Goal: Information Seeking & Learning: Check status

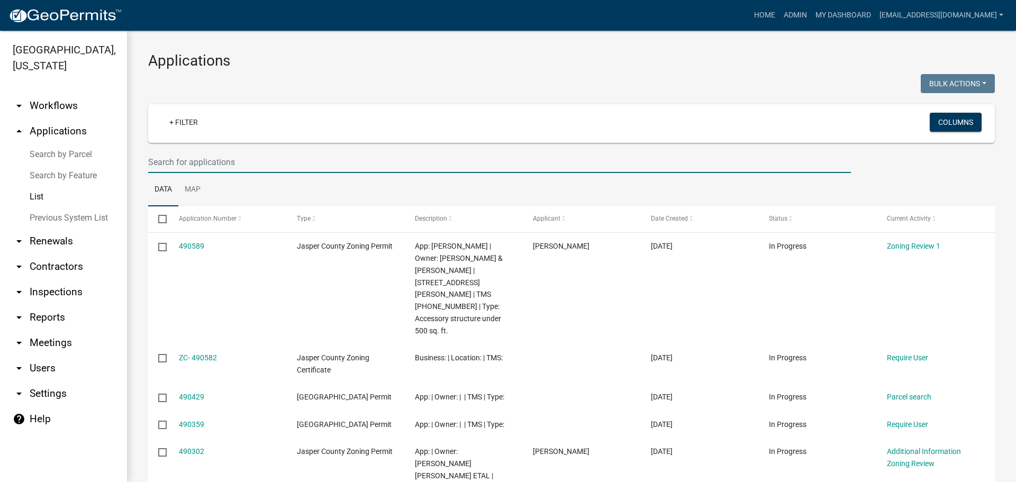
click at [265, 161] on input "text" at bounding box center [499, 162] width 703 height 22
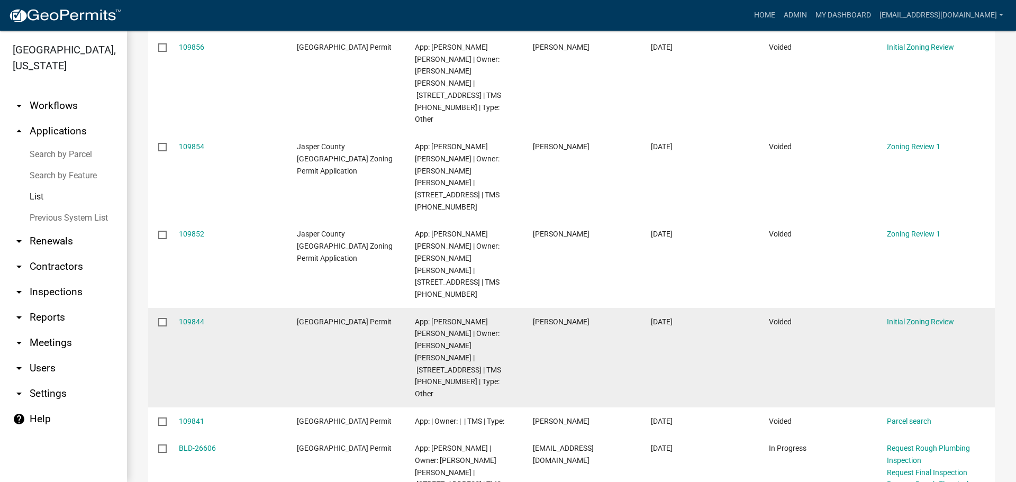
scroll to position [457, 0]
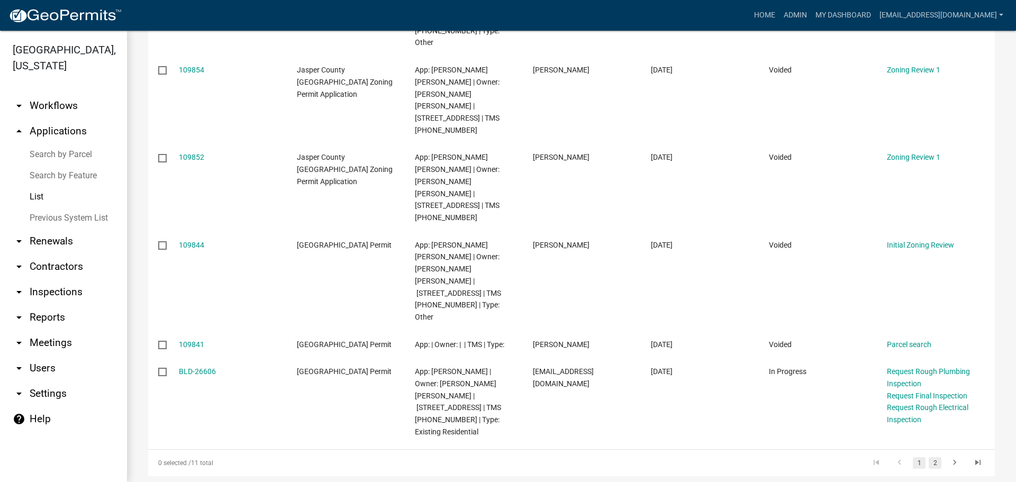
type input "1098"
click at [929, 457] on link "2" at bounding box center [935, 463] width 13 height 12
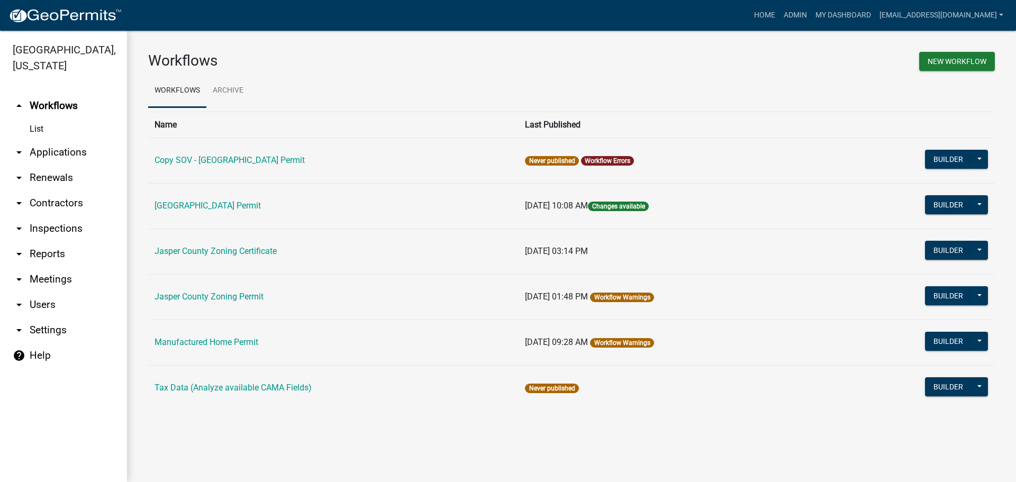
click at [53, 146] on link "arrow_drop_down Applications" at bounding box center [63, 152] width 127 height 25
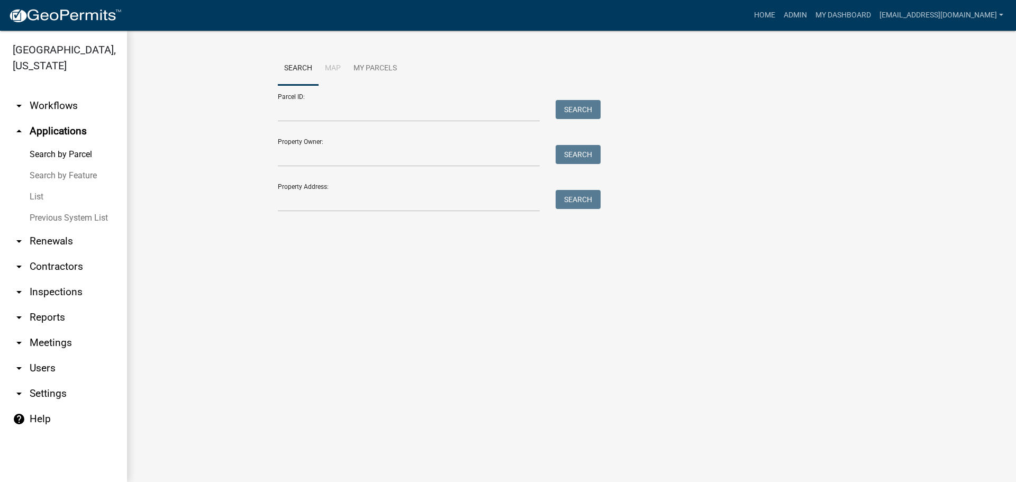
click at [42, 197] on link "List" at bounding box center [63, 196] width 127 height 21
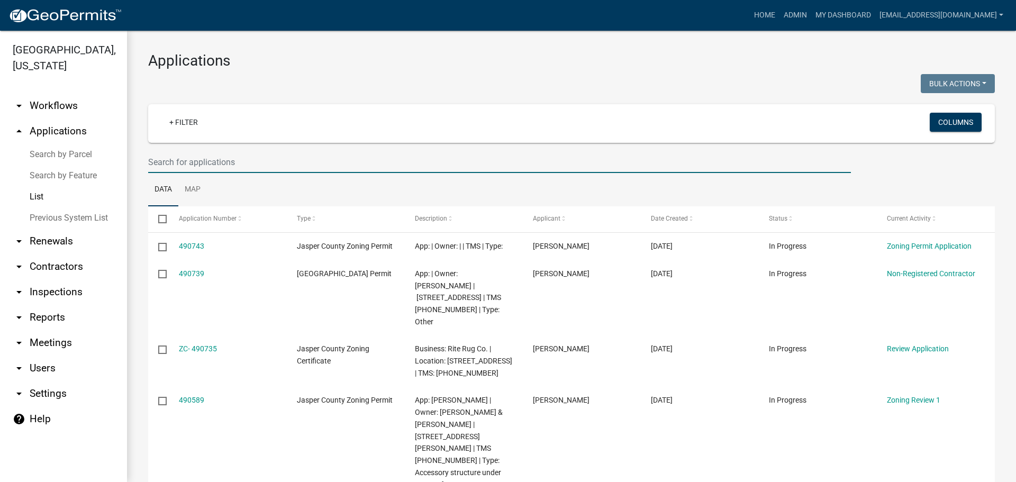
click at [293, 164] on input "text" at bounding box center [499, 162] width 703 height 22
click at [272, 165] on input "text" at bounding box center [499, 162] width 703 height 22
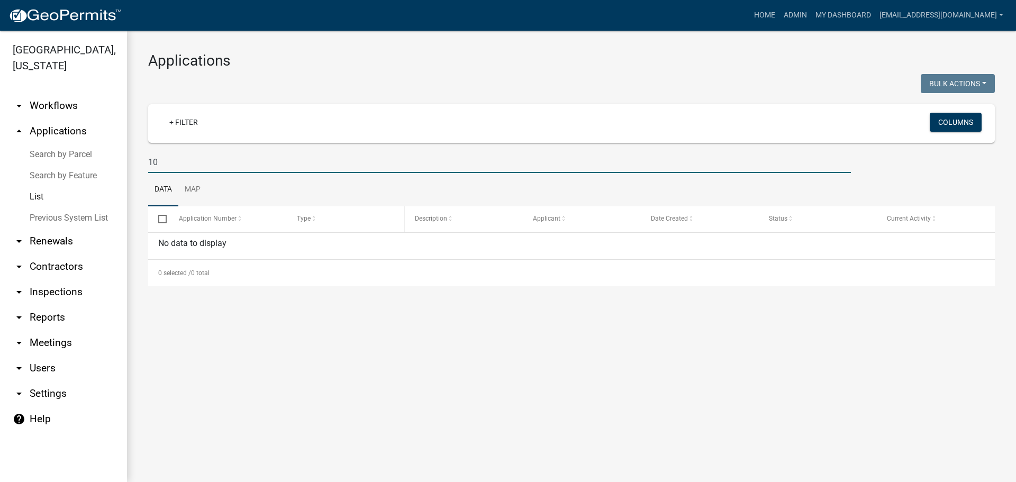
type input "1"
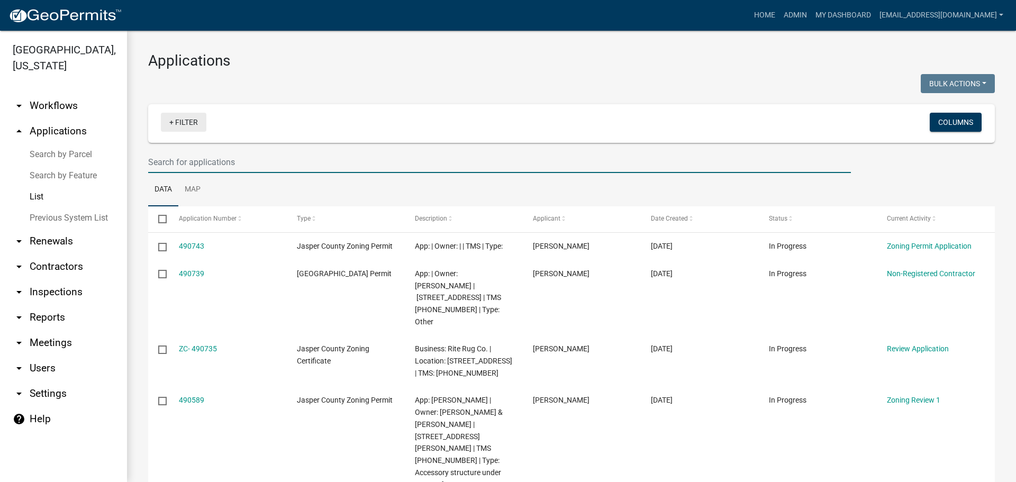
click at [188, 123] on link "+ Filter" at bounding box center [184, 122] width 46 height 19
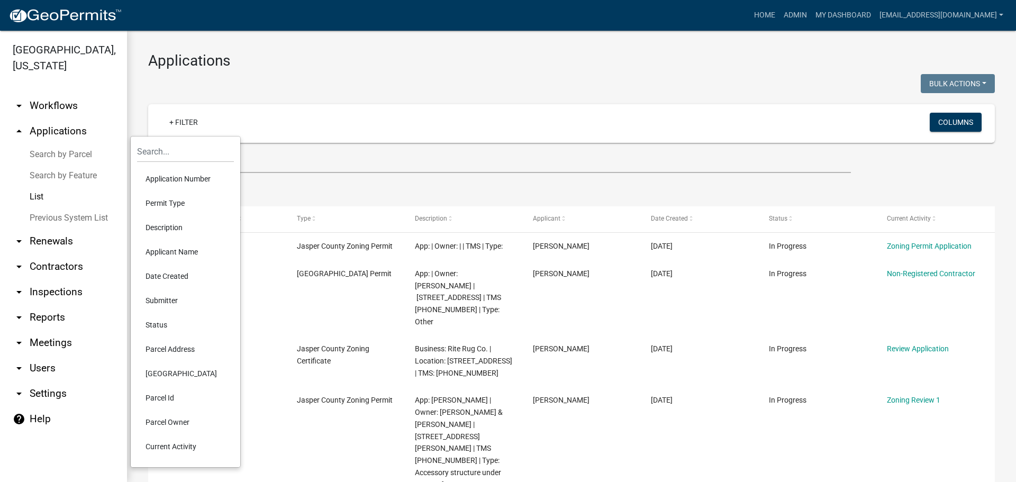
click at [168, 347] on li "Parcel Address" at bounding box center [185, 349] width 97 height 24
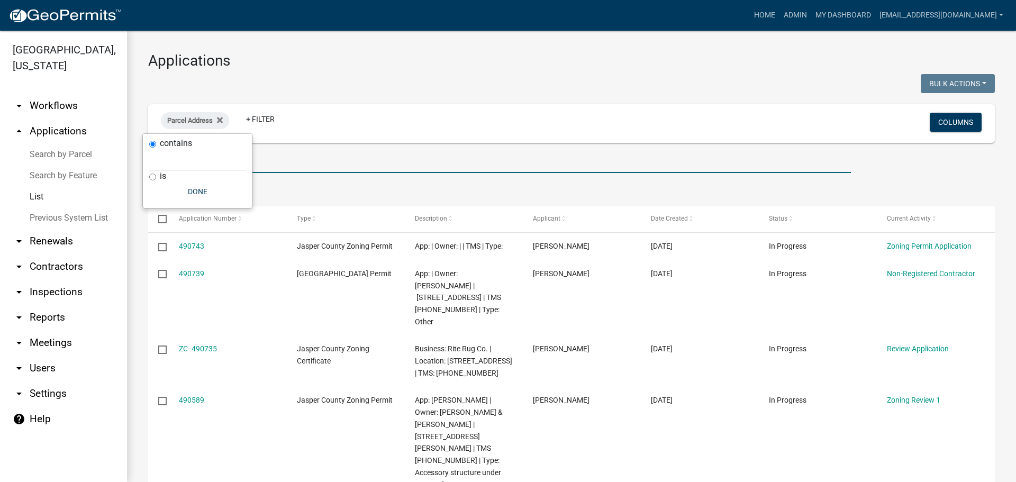
click at [274, 160] on input "text" at bounding box center [499, 162] width 703 height 22
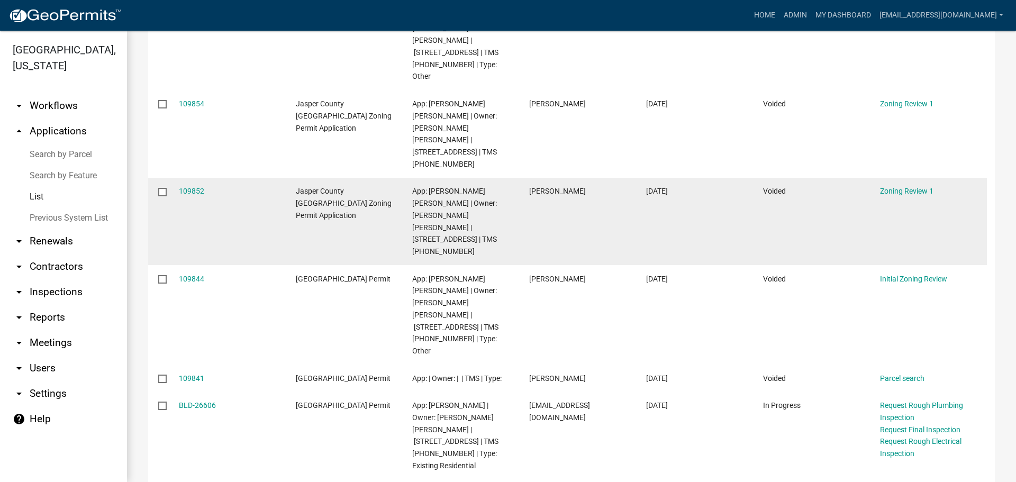
scroll to position [457, 0]
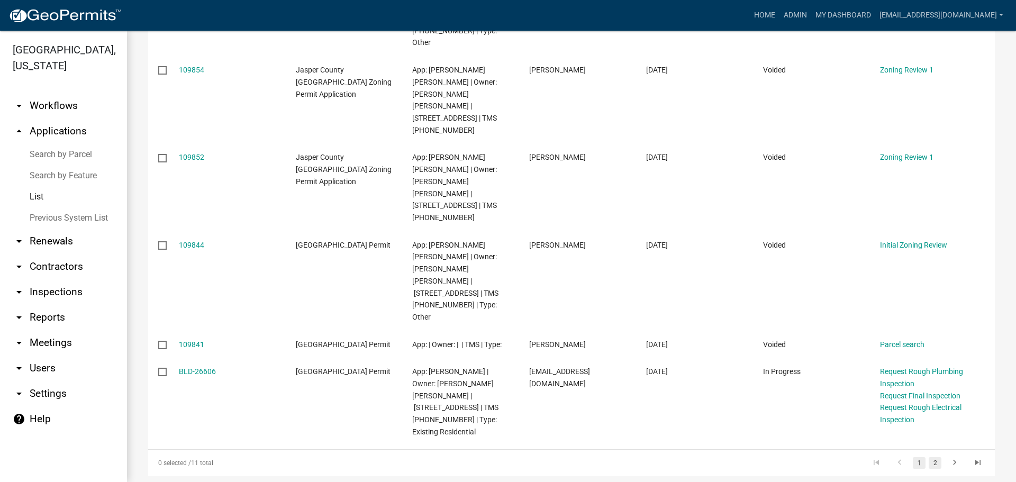
type input "1098"
click at [929, 457] on link "2" at bounding box center [935, 463] width 13 height 12
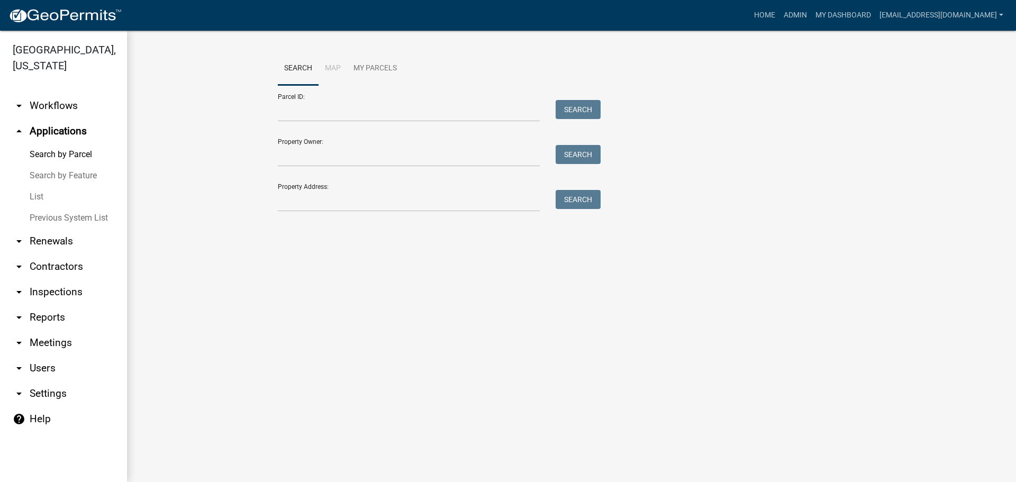
click at [34, 197] on link "List" at bounding box center [63, 196] width 127 height 21
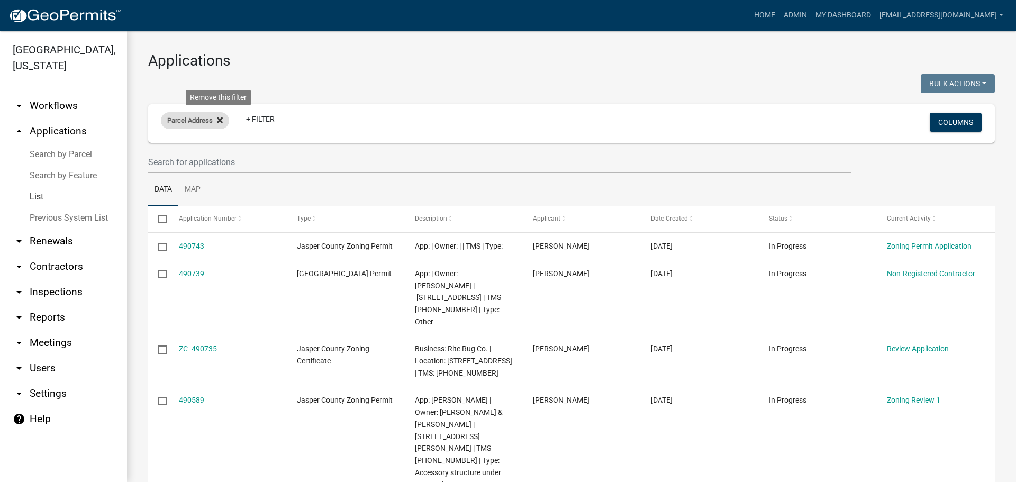
click at [218, 119] on icon at bounding box center [220, 120] width 6 height 8
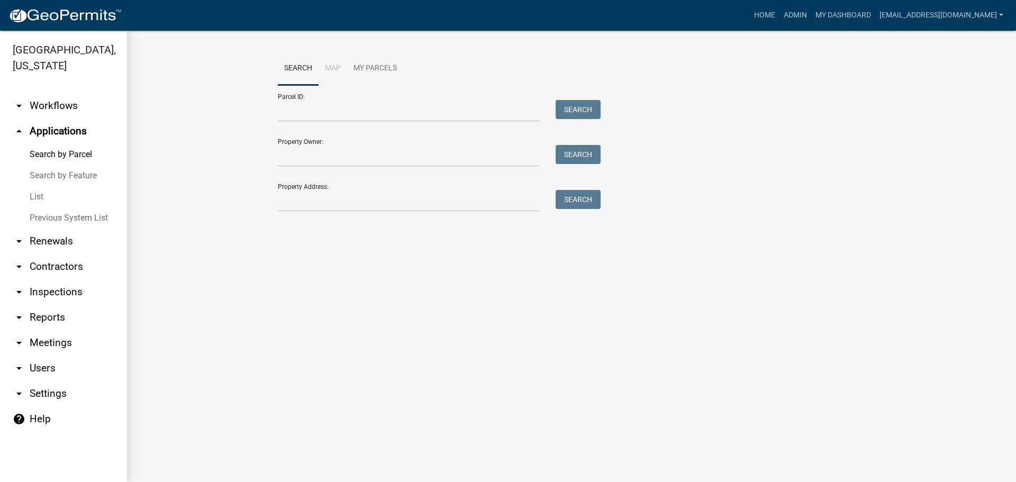
click at [36, 194] on link "List" at bounding box center [63, 196] width 127 height 21
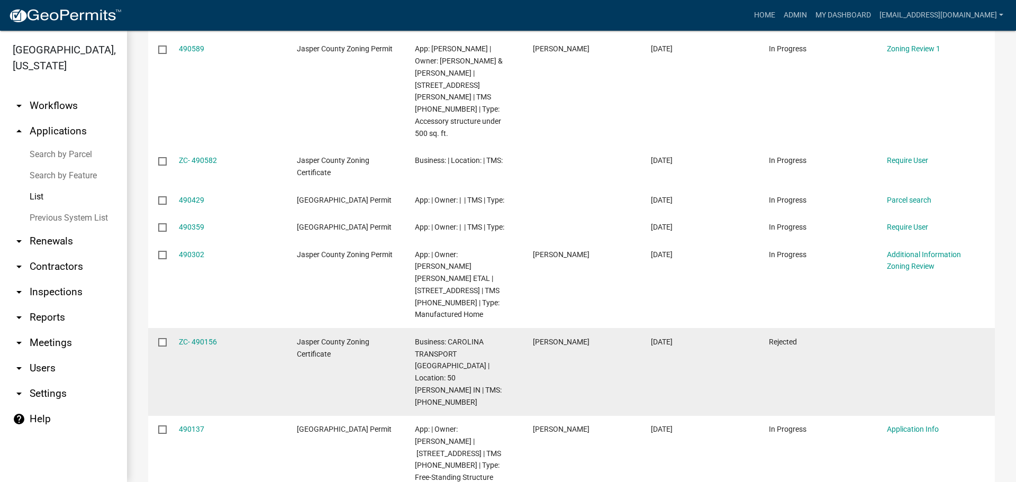
scroll to position [370, 0]
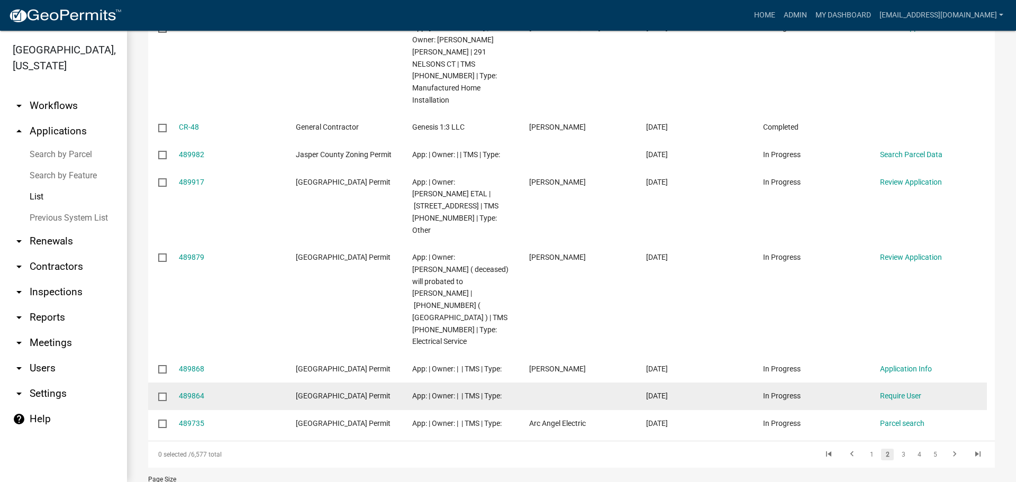
scroll to position [337, 0]
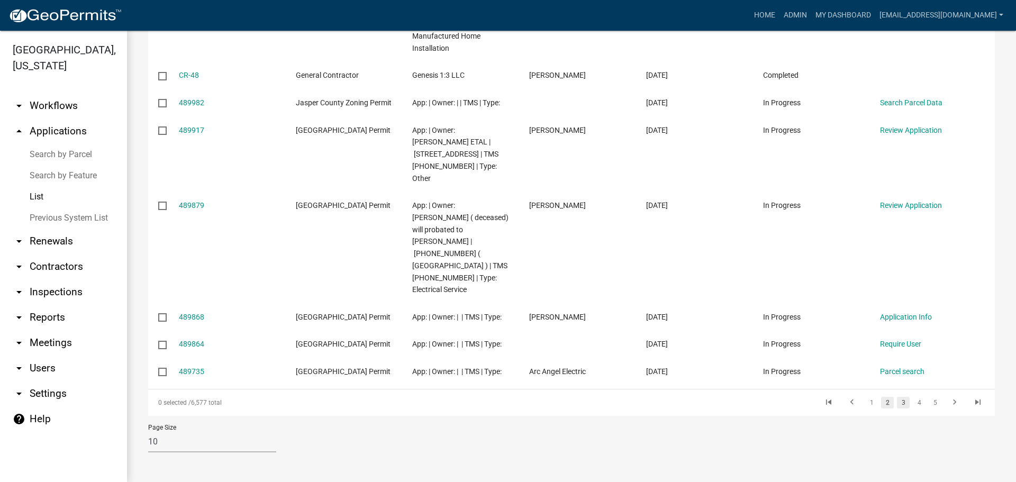
click at [897, 407] on link "3" at bounding box center [903, 403] width 13 height 12
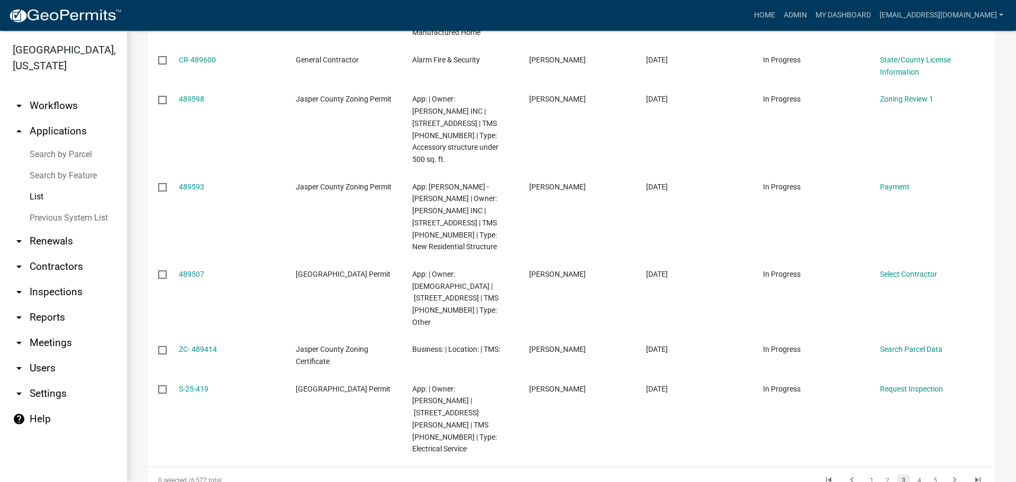
scroll to position [469, 0]
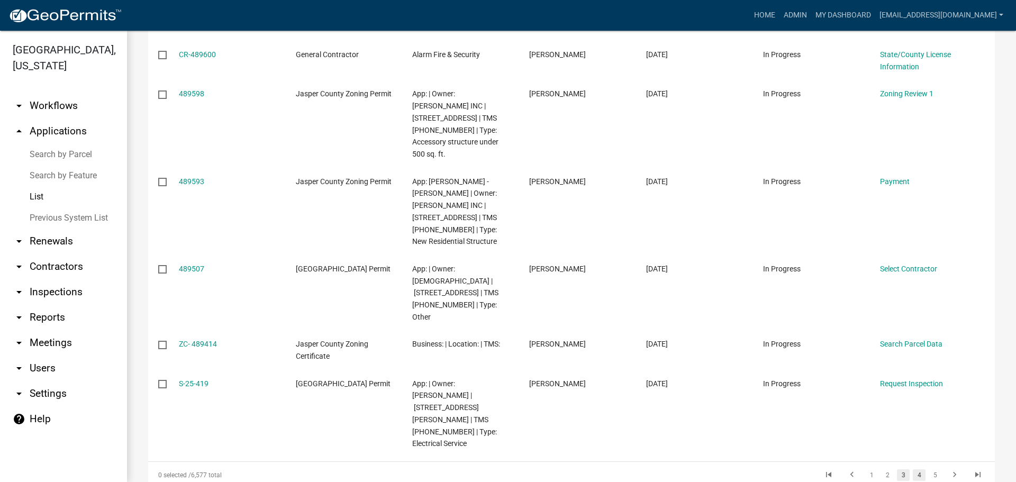
click at [913, 469] on link "4" at bounding box center [919, 475] width 13 height 12
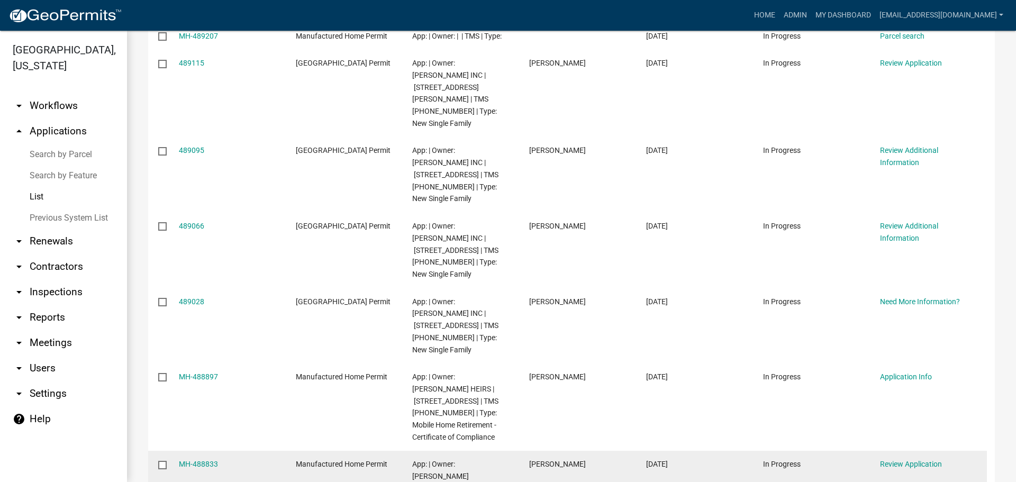
scroll to position [481, 0]
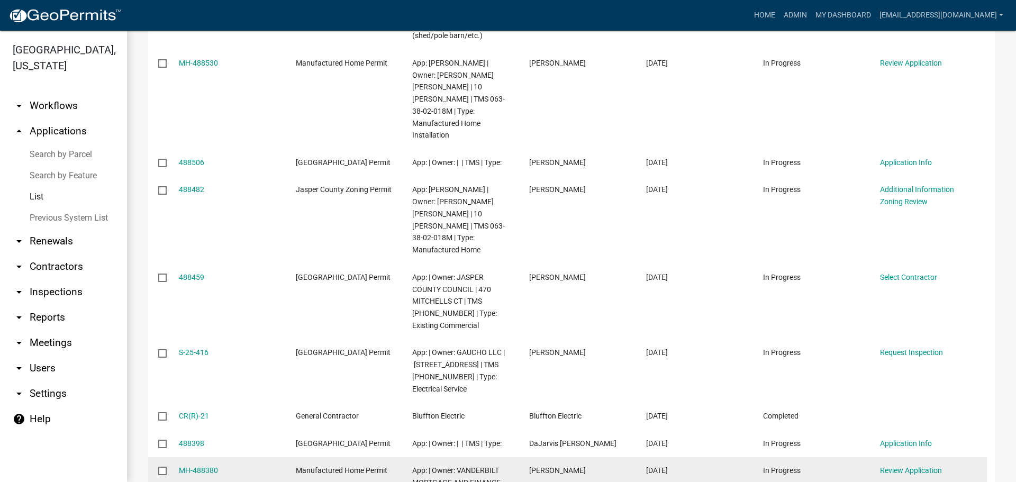
scroll to position [417, 0]
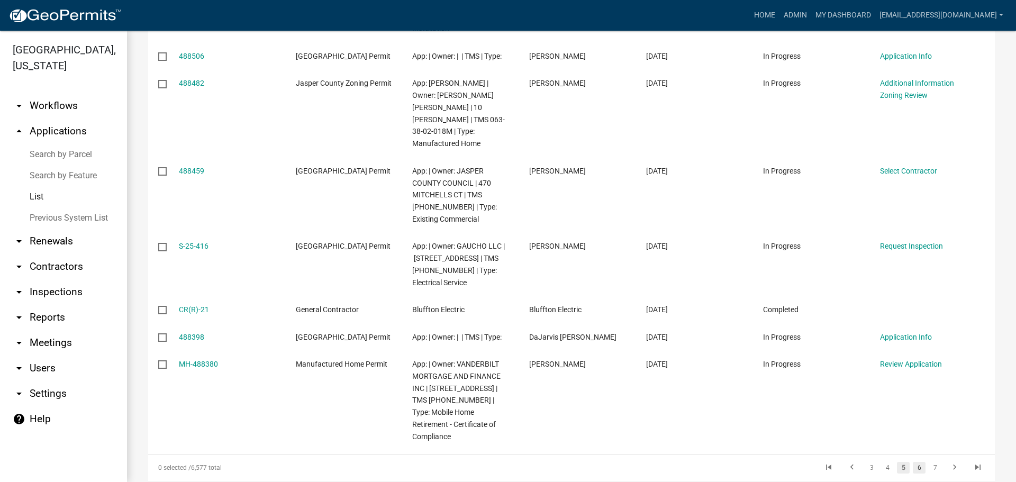
click at [913, 462] on link "6" at bounding box center [919, 468] width 13 height 12
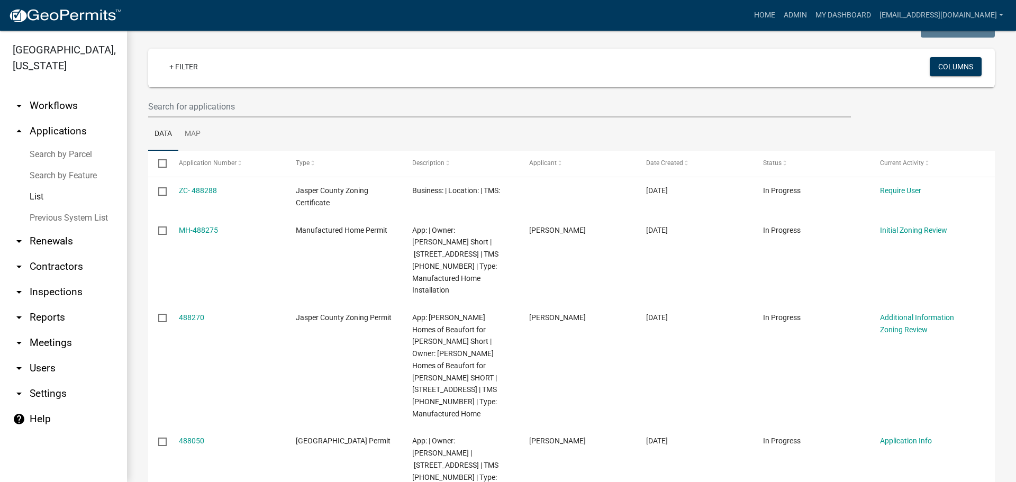
scroll to position [17, 0]
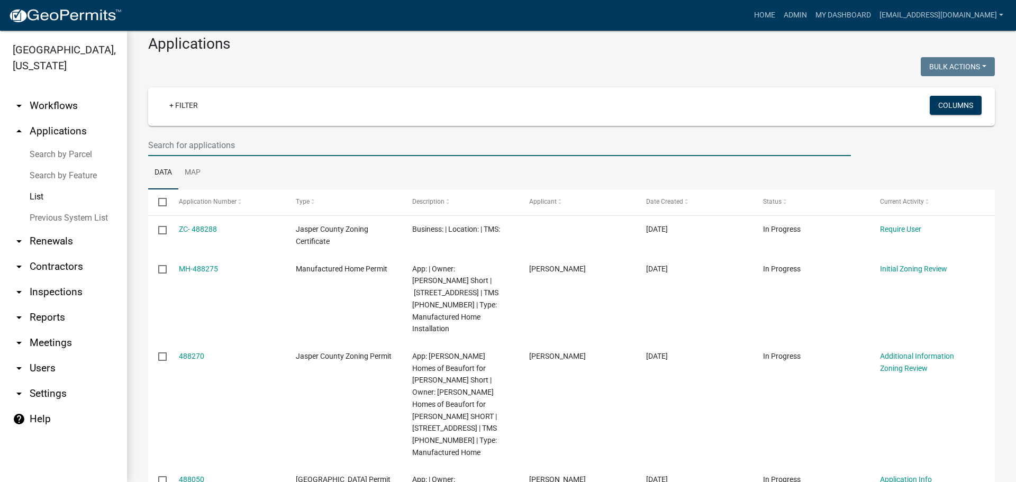
click at [269, 142] on input "text" at bounding box center [499, 145] width 703 height 22
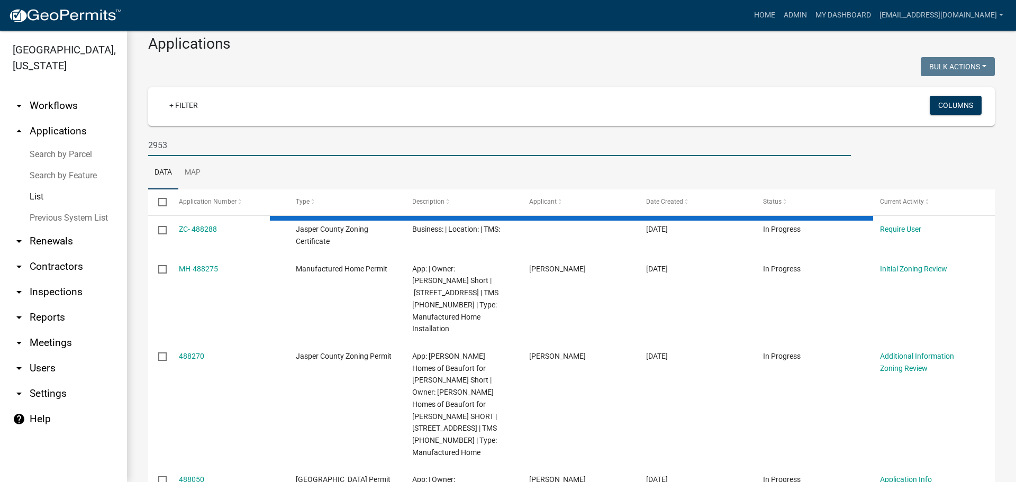
scroll to position [0, 0]
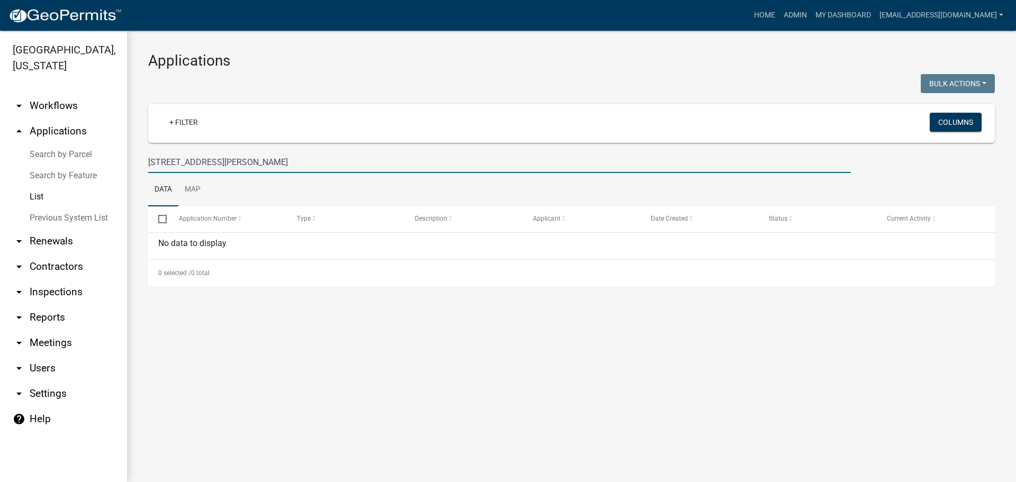
click at [243, 167] on input "2953 levy rd" at bounding box center [499, 162] width 703 height 22
type input "2"
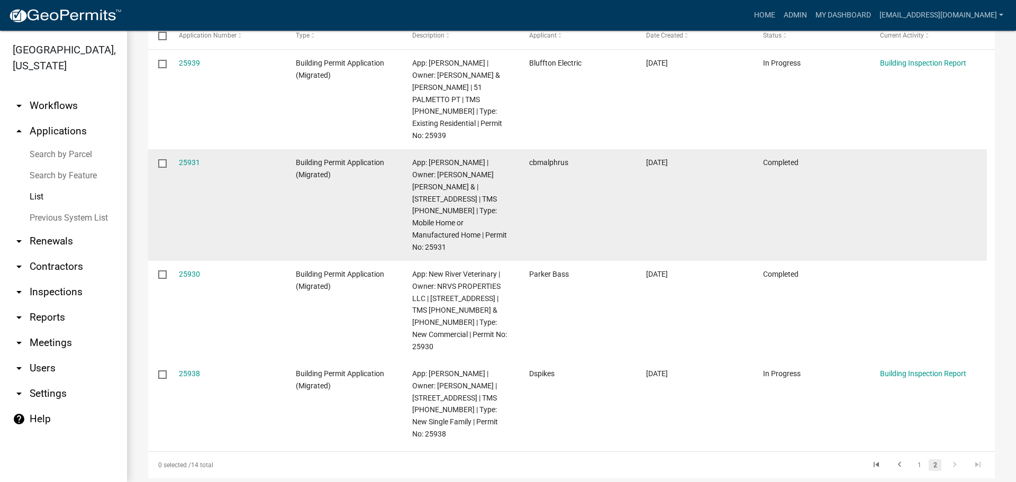
scroll to position [197, 0]
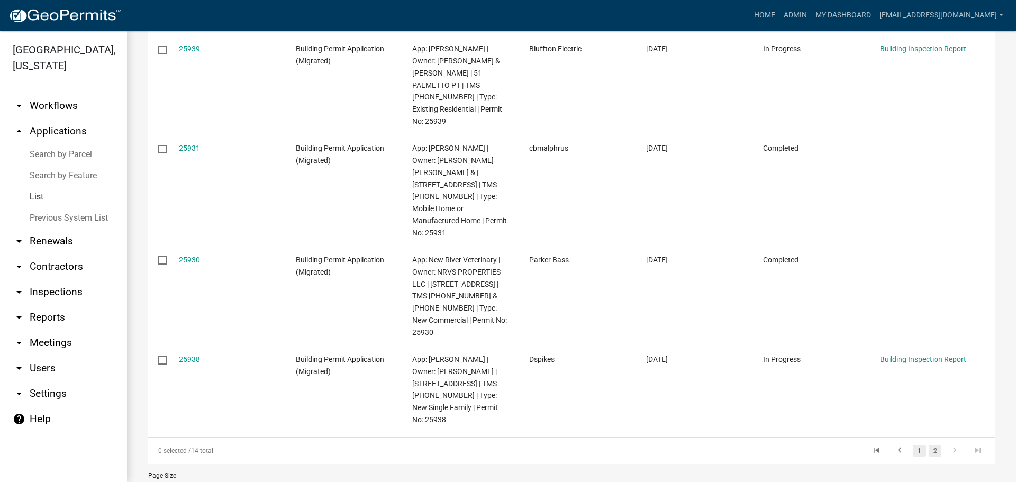
type input "2593"
click at [913, 445] on link "1" at bounding box center [919, 451] width 13 height 12
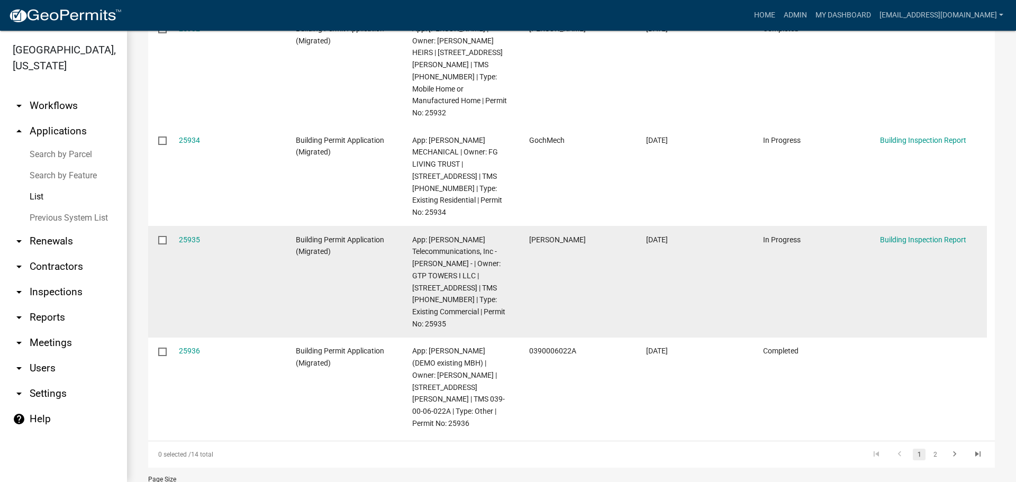
scroll to position [566, 0]
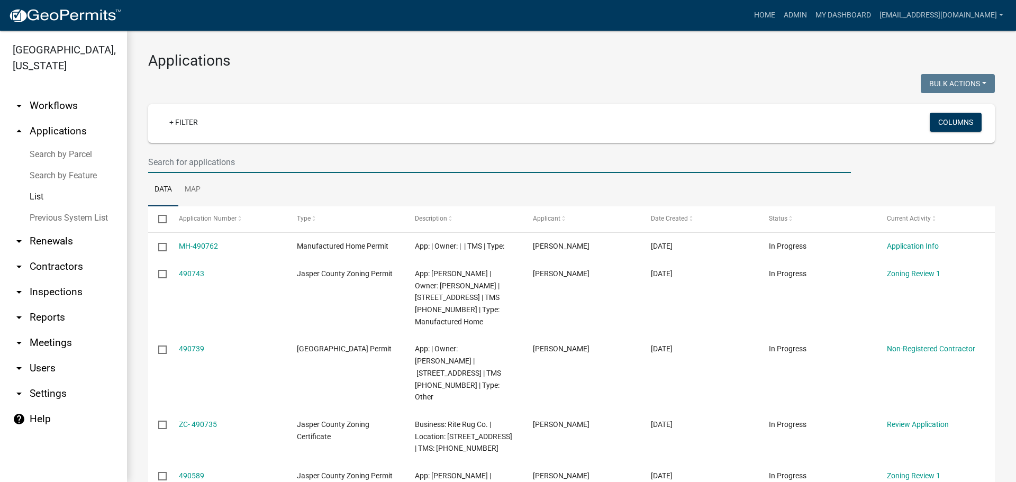
click at [296, 167] on input "text" at bounding box center [499, 162] width 703 height 22
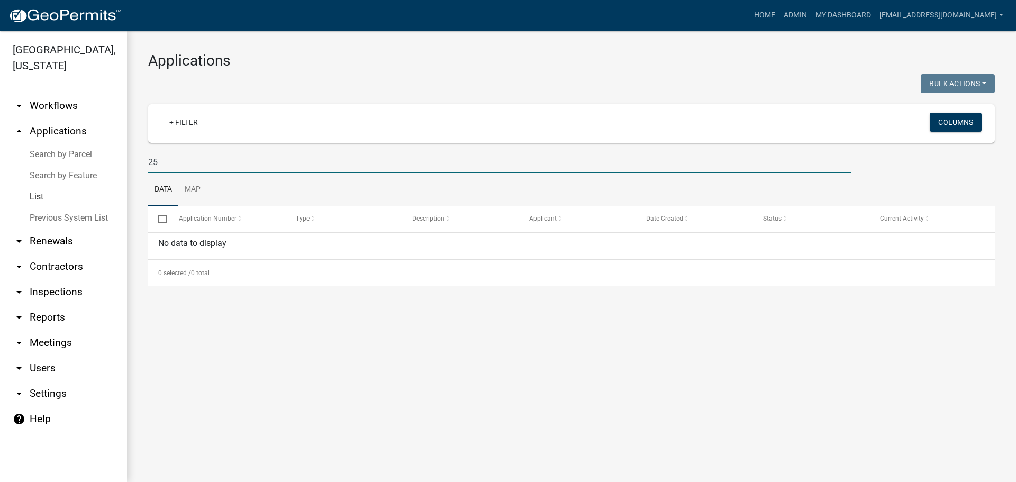
type input "2"
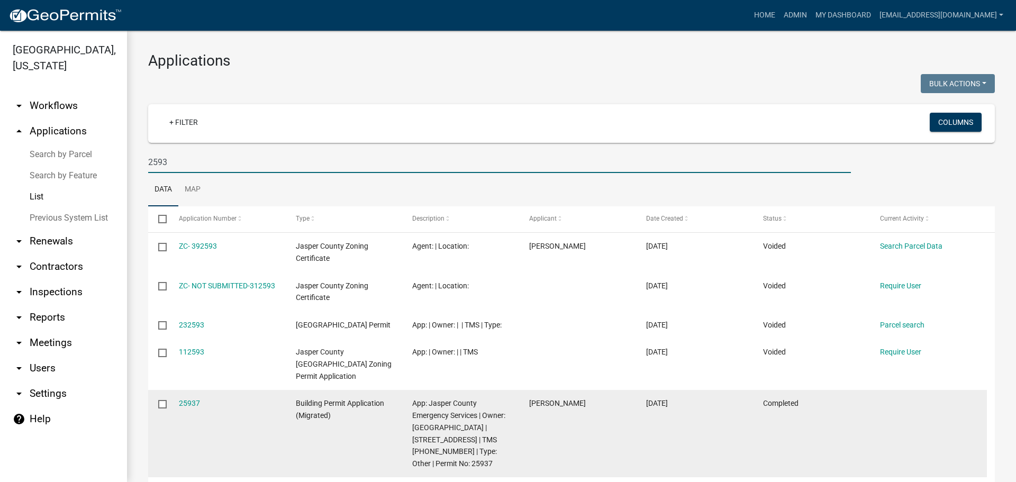
type input "2593"
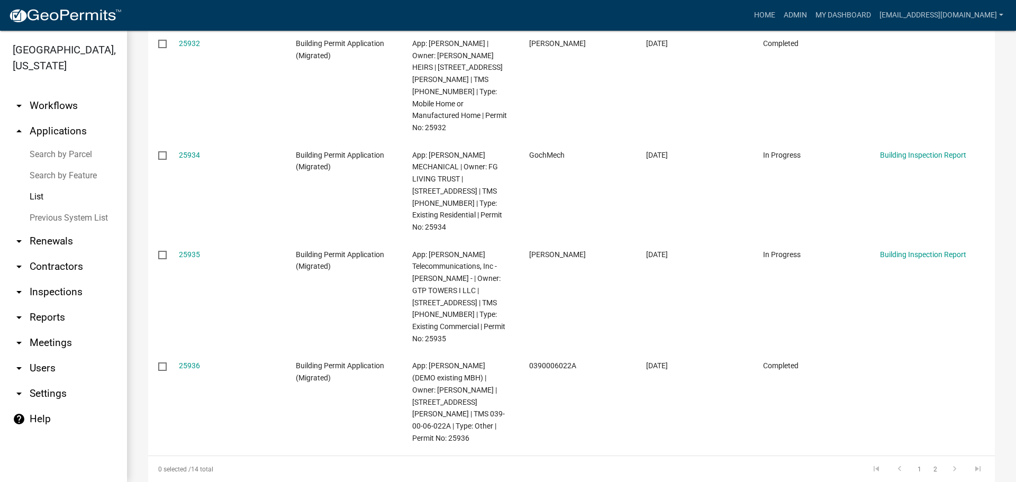
scroll to position [566, 0]
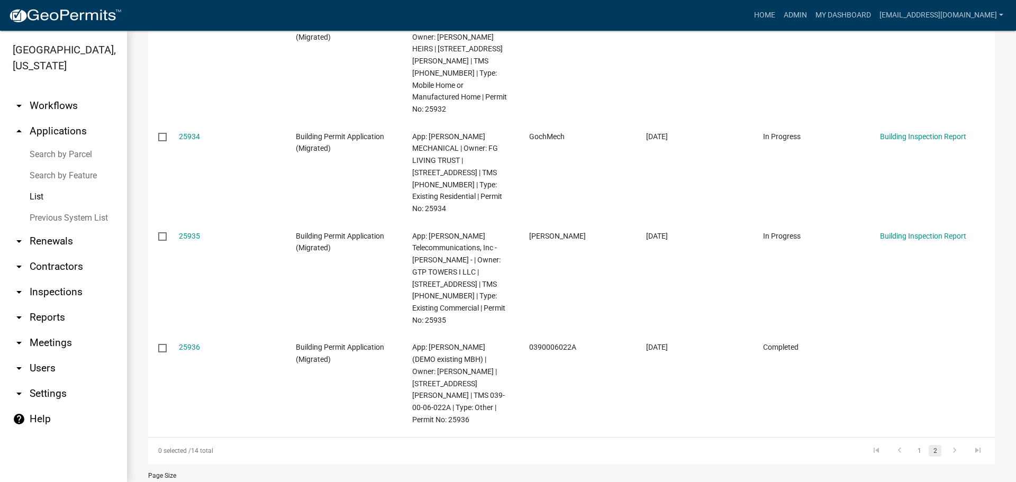
click at [929, 445] on link "2" at bounding box center [935, 451] width 13 height 12
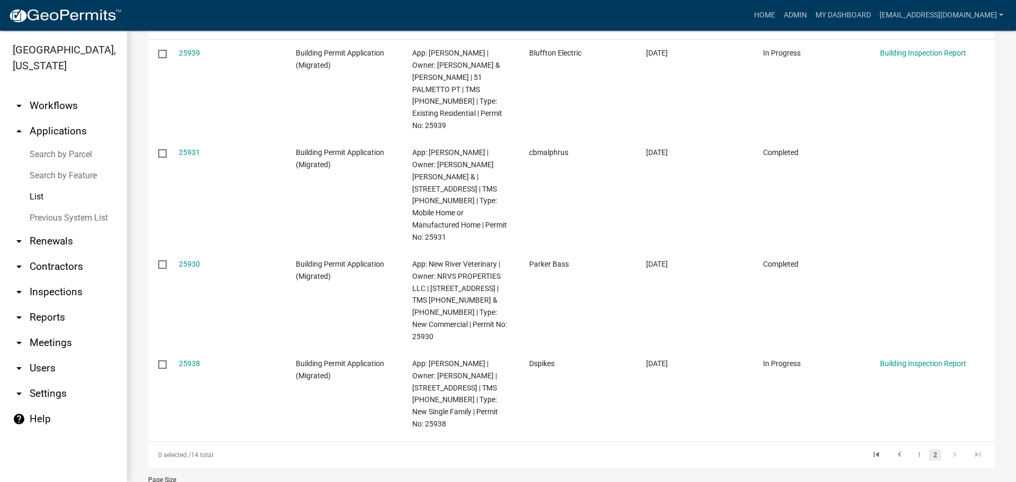
scroll to position [197, 0]
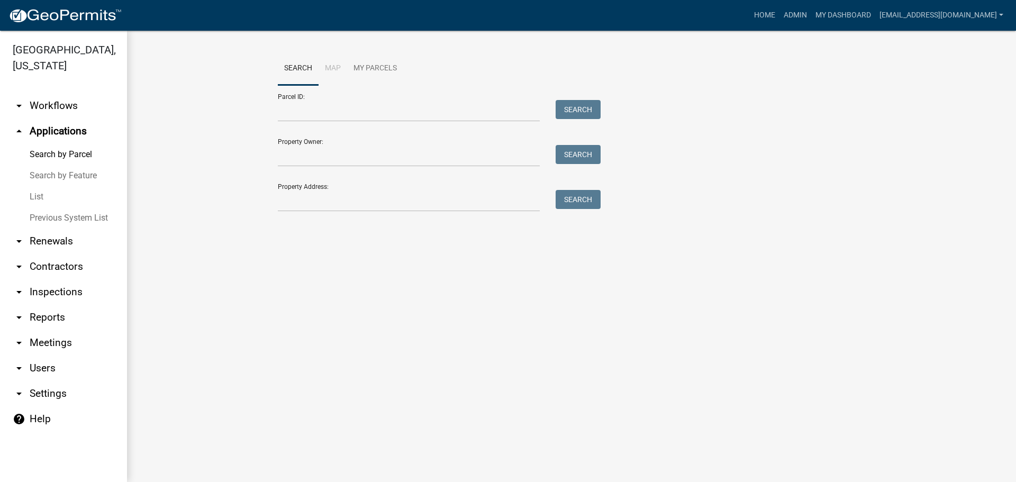
click at [41, 195] on link "List" at bounding box center [63, 196] width 127 height 21
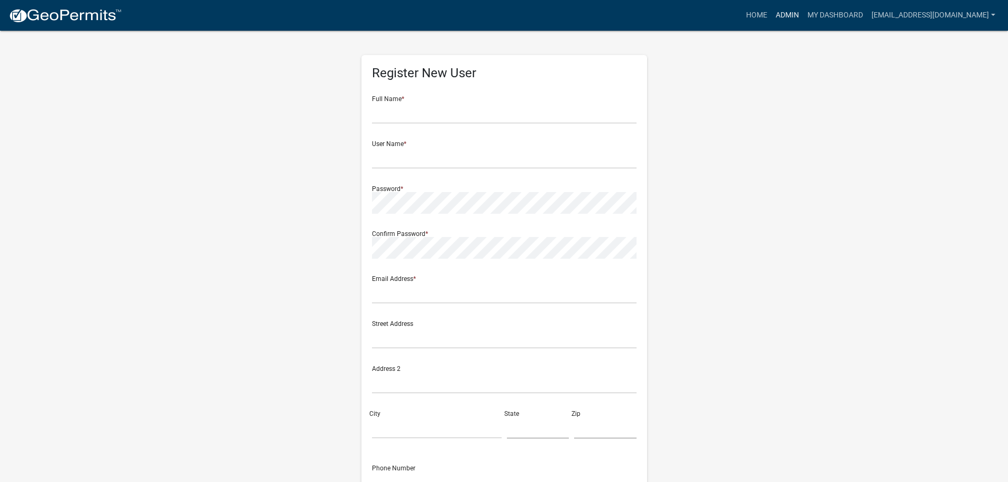
click at [798, 15] on link "Admin" at bounding box center [788, 15] width 32 height 20
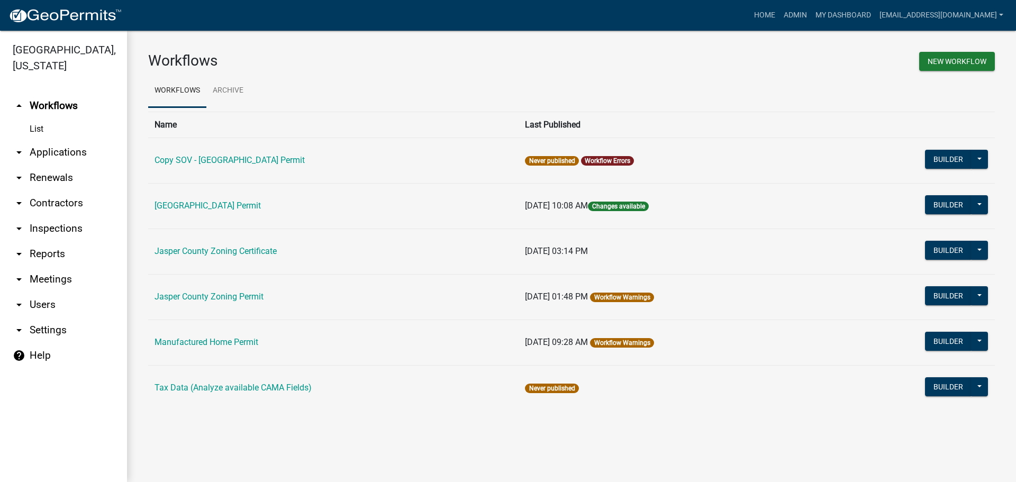
click at [44, 156] on link "arrow_drop_down Applications" at bounding box center [63, 152] width 127 height 25
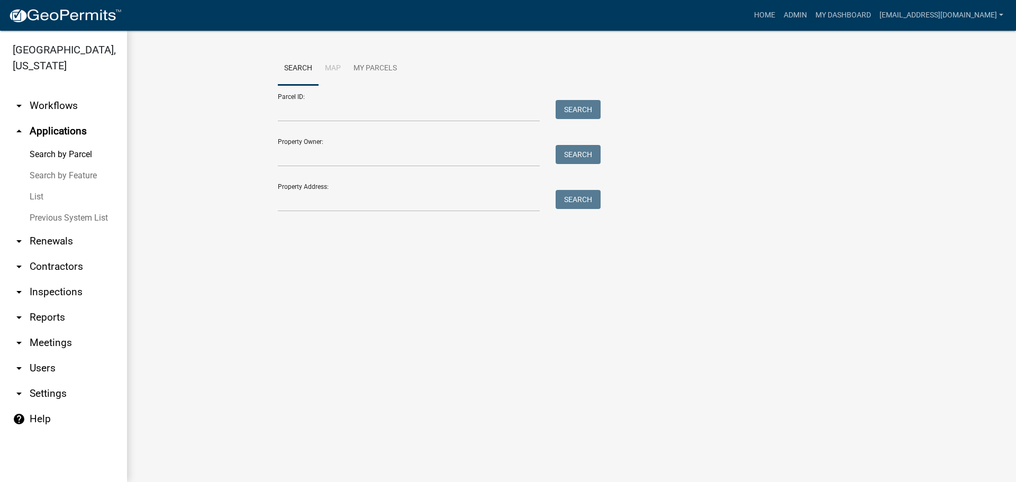
click at [37, 202] on link "List" at bounding box center [63, 196] width 127 height 21
